Goal: Information Seeking & Learning: Learn about a topic

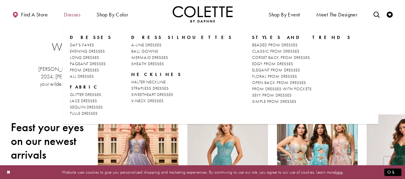
click at [75, 17] on span "Dresses" at bounding box center [72, 15] width 16 height 6
click at [82, 106] on span "SEQUIN DRESSES" at bounding box center [86, 106] width 33 height 5
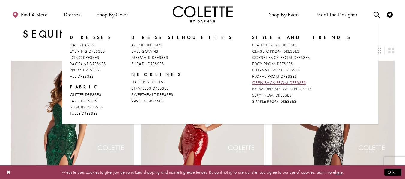
click at [252, 83] on span "OPEN BACK PROM DRESSES" at bounding box center [279, 82] width 54 height 5
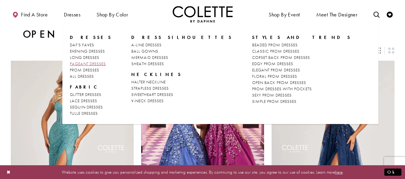
click at [86, 63] on span "PAGEANT DRESSES" at bounding box center [88, 63] width 36 height 5
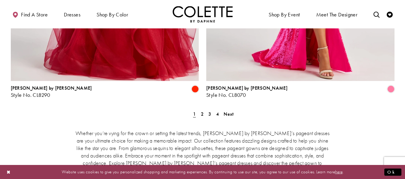
scroll to position [1136, 0]
click at [230, 111] on span "Next" at bounding box center [228, 114] width 10 height 6
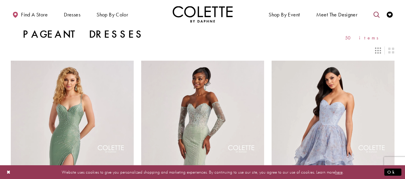
click at [376, 13] on icon "Toggle search" at bounding box center [376, 15] width 6 height 6
click at [376, 13] on icon "Submit Search" at bounding box center [376, 15] width 4 height 4
click at [349, 18] on input "Search" at bounding box center [346, 14] width 72 height 9
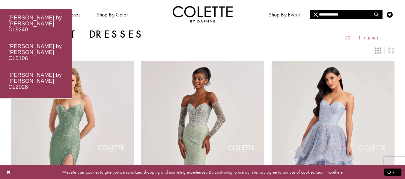
type input "**********"
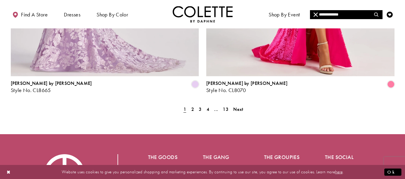
scroll to position [1149, 0]
click at [236, 107] on span "Next" at bounding box center [238, 110] width 10 height 6
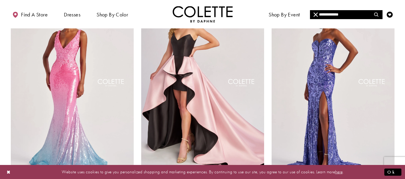
scroll to position [737, 0]
